Goal: Information Seeking & Learning: Check status

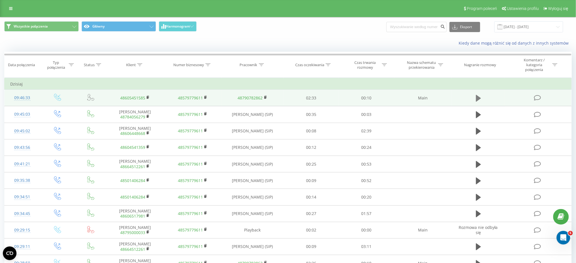
click at [476, 98] on icon at bounding box center [478, 98] width 5 height 7
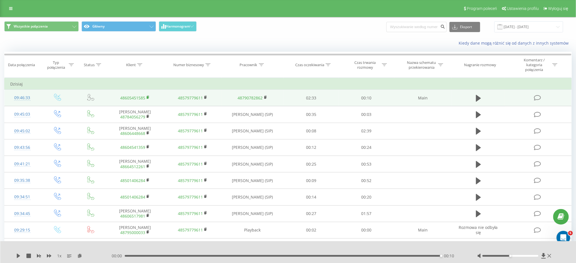
click at [147, 97] on rect at bounding box center [148, 97] width 2 height 3
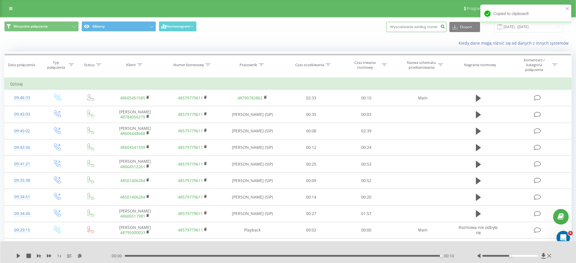
click at [418, 27] on input at bounding box center [416, 27] width 60 height 10
paste input "605 451 585"
type input "605 451 585"
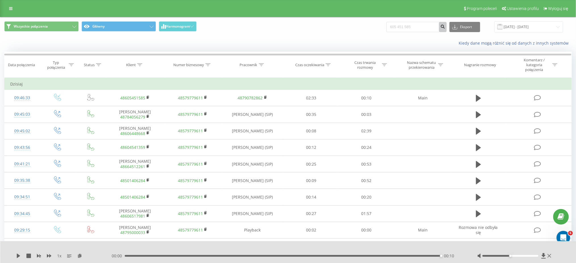
click at [445, 27] on icon "submit" at bounding box center [442, 25] width 5 height 3
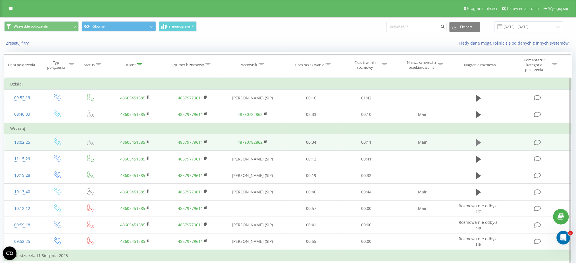
click at [478, 142] on icon at bounding box center [478, 142] width 5 height 7
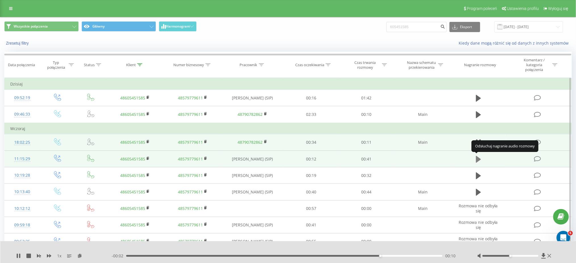
click at [478, 159] on icon at bounding box center [478, 159] width 5 height 7
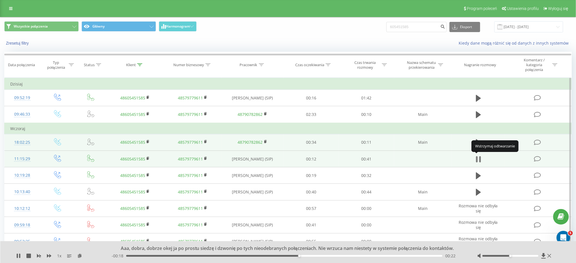
click at [477, 158] on icon at bounding box center [477, 159] width 2 height 6
click at [477, 158] on icon at bounding box center [478, 159] width 5 height 7
click at [477, 158] on icon at bounding box center [477, 159] width 2 height 6
